Goal: Transaction & Acquisition: Purchase product/service

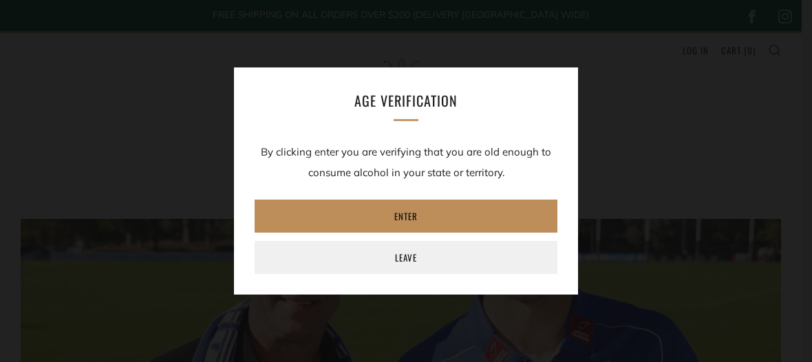
click at [415, 206] on link "Enter" at bounding box center [406, 216] width 303 height 33
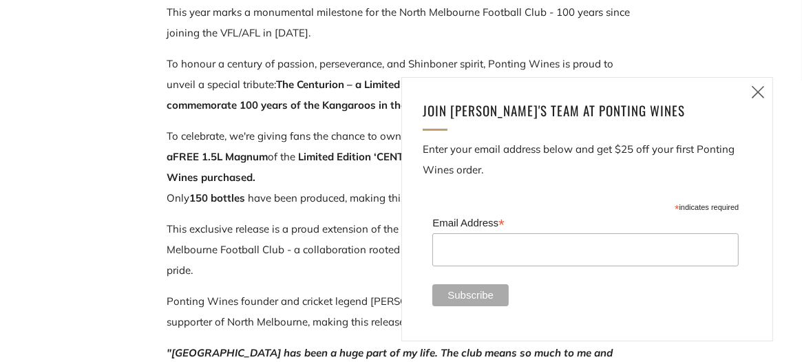
click at [761, 90] on icon at bounding box center [758, 91] width 17 height 17
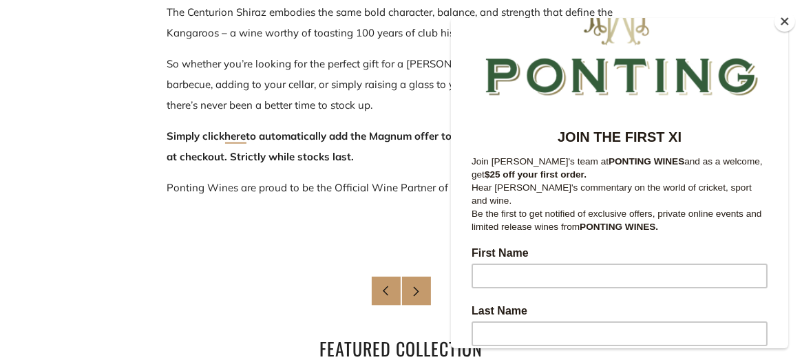
scroll to position [69, 0]
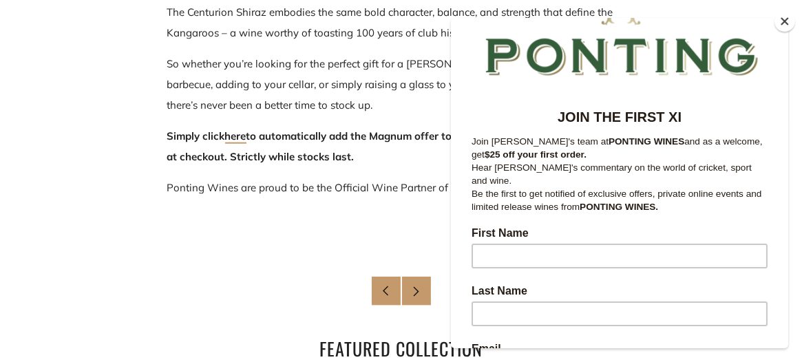
click at [784, 15] on button "Close" at bounding box center [784, 21] width 21 height 21
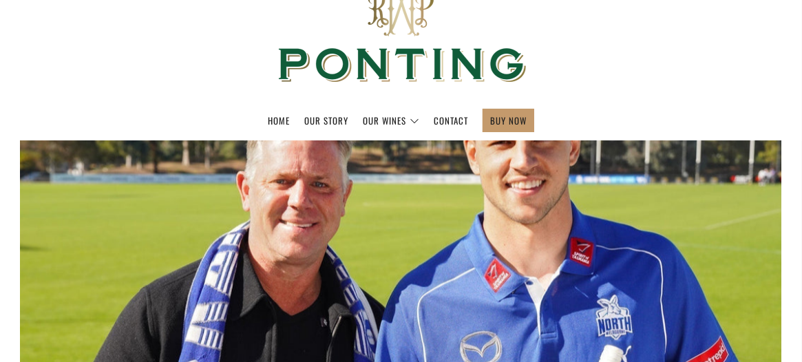
scroll to position [28, 0]
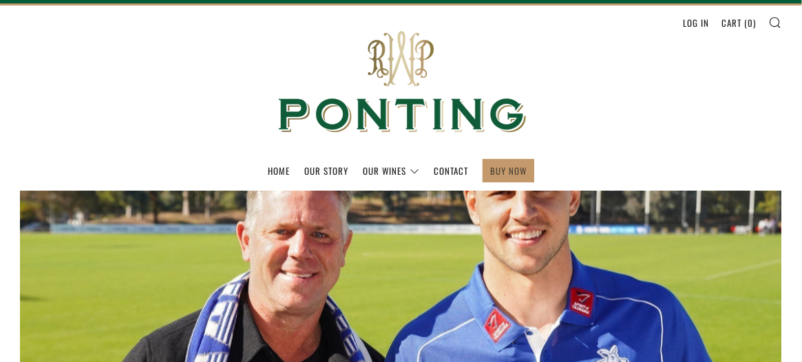
click at [508, 165] on link "BUY NOW" at bounding box center [508, 171] width 36 height 22
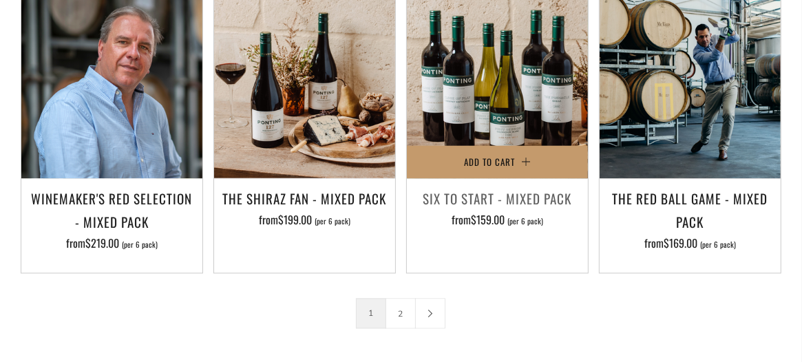
scroll to position [1996, 0]
